Goal: Task Accomplishment & Management: Use online tool/utility

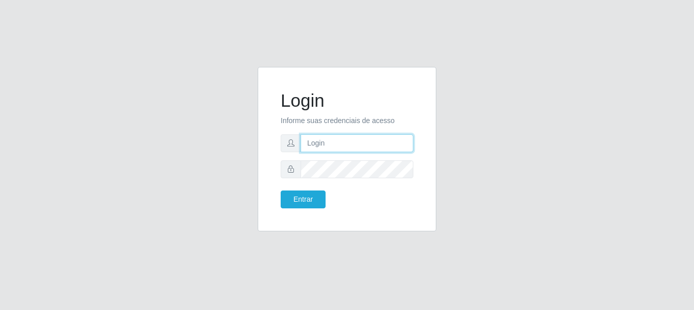
click at [368, 146] on input "text" at bounding box center [357, 143] width 113 height 18
type input "[EMAIL_ADDRESS][DOMAIN_NAME]"
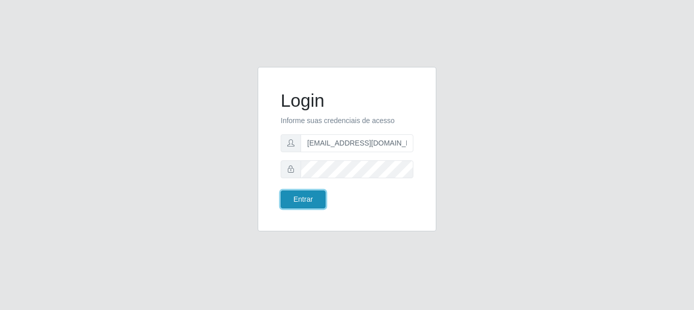
click at [294, 196] on button "Entrar" at bounding box center [303, 199] width 45 height 18
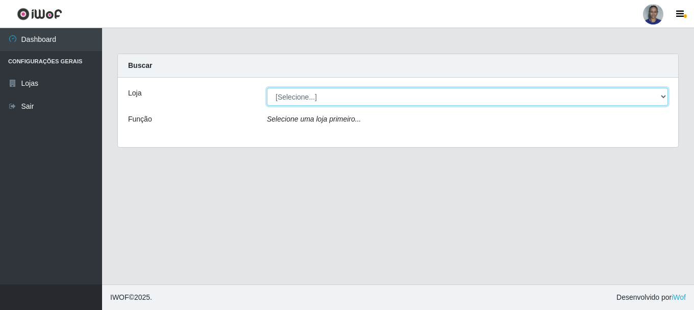
click at [630, 103] on select "[Selecione...] Supermercado [GEOGRAPHIC_DATA]" at bounding box center [467, 97] width 401 height 18
select select "165"
click at [267, 88] on select "[Selecione...] Supermercado [GEOGRAPHIC_DATA]" at bounding box center [467, 97] width 401 height 18
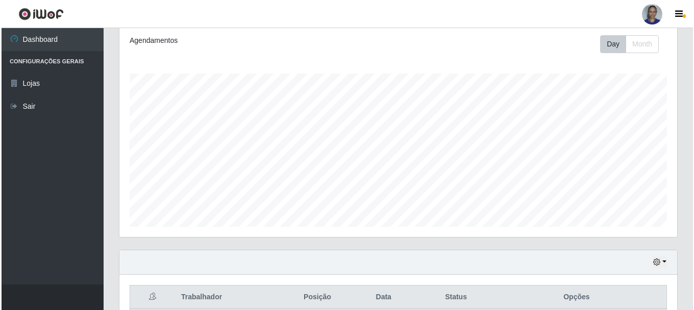
scroll to position [239, 0]
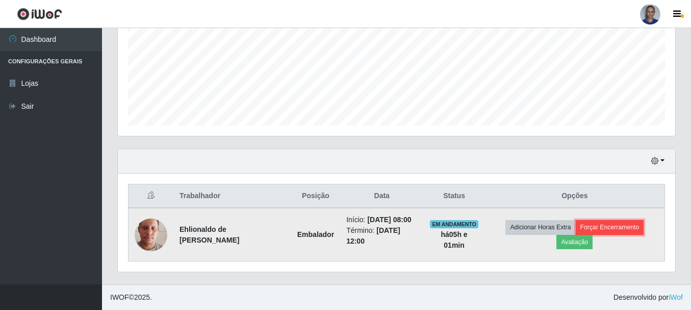
click at [609, 226] on button "Forçar Encerramento" at bounding box center [610, 227] width 68 height 14
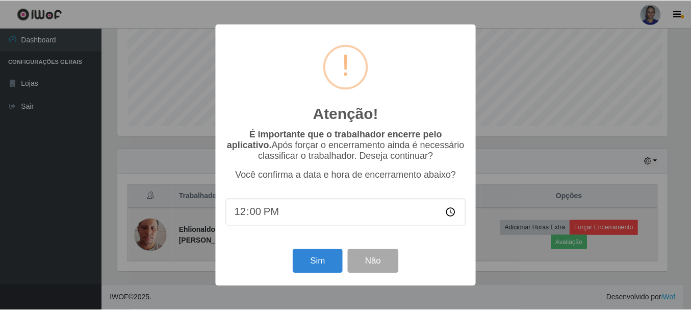
scroll to position [212, 553]
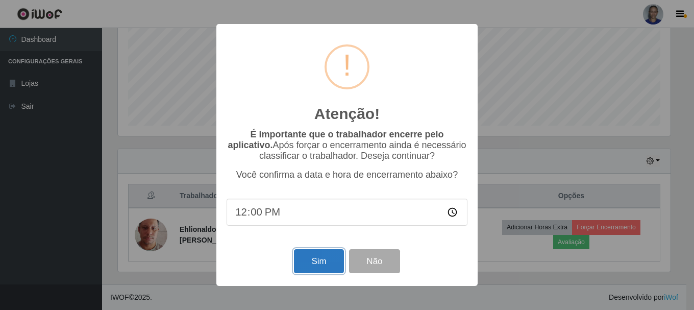
click at [308, 256] on button "Sim" at bounding box center [318, 261] width 49 height 24
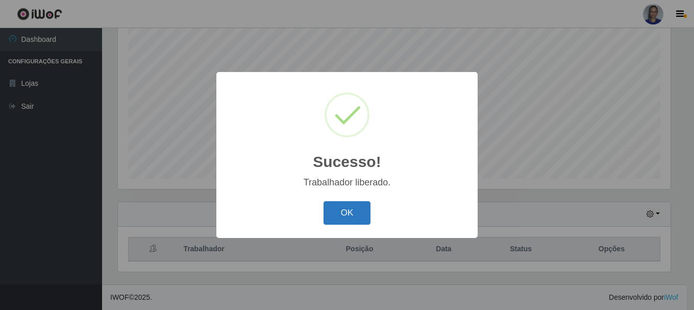
click at [343, 215] on button "OK" at bounding box center [346, 213] width 47 height 24
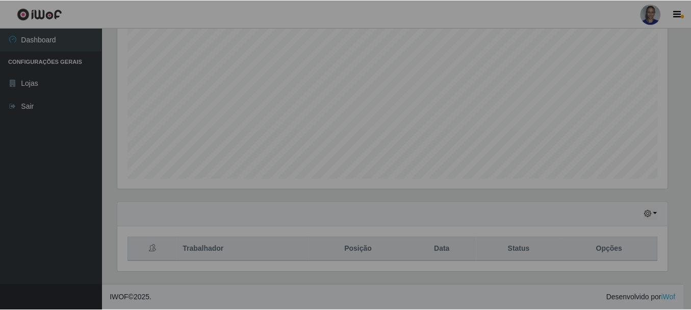
scroll to position [212, 558]
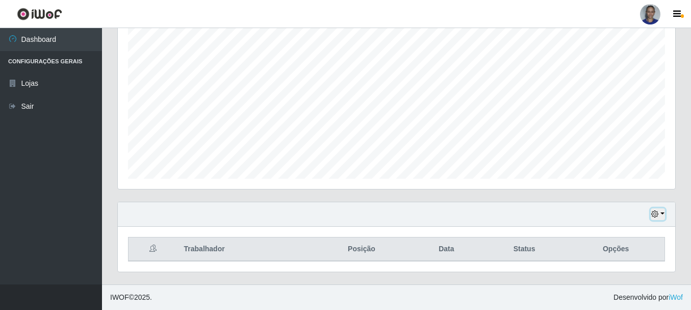
drag, startPoint x: 662, startPoint y: 213, endPoint x: 656, endPoint y: 213, distance: 6.1
click at [663, 213] on button "button" at bounding box center [658, 214] width 14 height 12
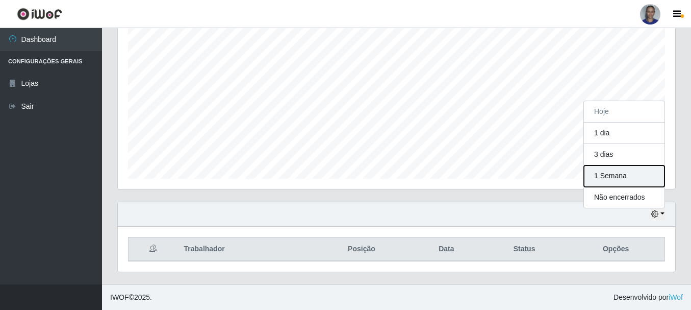
drag, startPoint x: 598, startPoint y: 181, endPoint x: 591, endPoint y: 184, distance: 8.4
click at [598, 181] on button "1 Semana" at bounding box center [624, 175] width 81 height 21
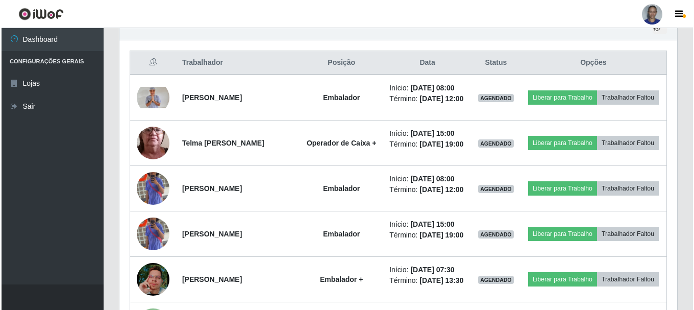
scroll to position [390, 0]
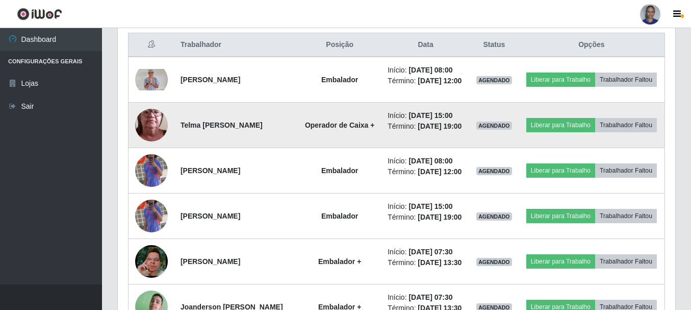
click at [151, 130] on img at bounding box center [151, 125] width 33 height 72
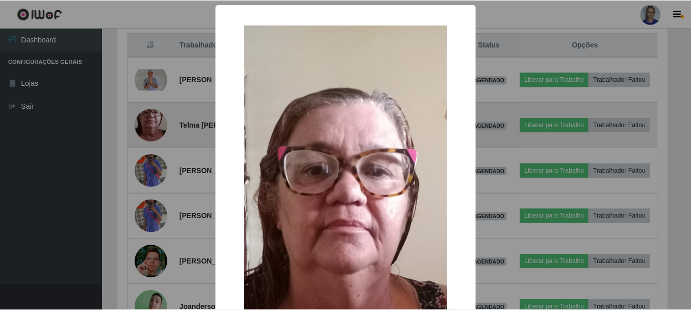
scroll to position [212, 553]
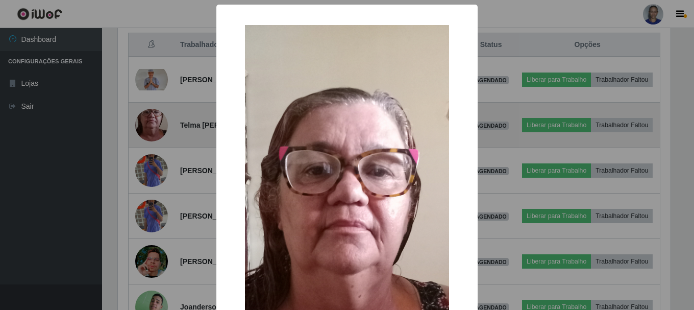
click at [151, 130] on div "× OK Cancel" at bounding box center [347, 155] width 694 height 310
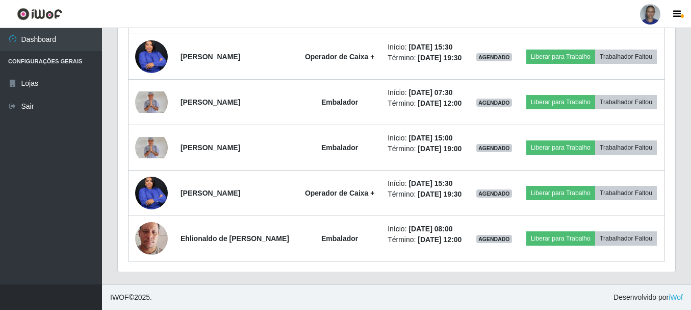
scroll to position [1088, 0]
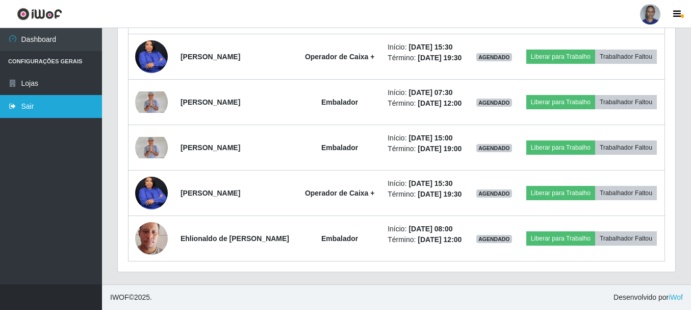
click at [50, 106] on link "Sair" at bounding box center [51, 106] width 102 height 23
